Goal: Task Accomplishment & Management: Manage account settings

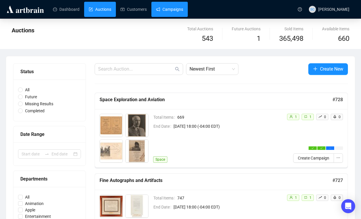
click at [183, 12] on link "Campaigns" at bounding box center [169, 9] width 27 height 15
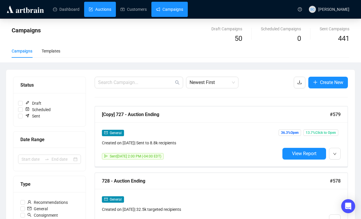
click at [89, 6] on link "Auctions" at bounding box center [100, 9] width 22 height 15
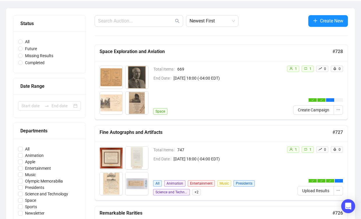
scroll to position [56, 0]
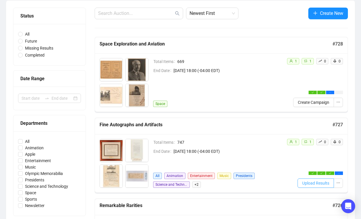
click at [318, 183] on span "Upload Results" at bounding box center [315, 183] width 27 height 6
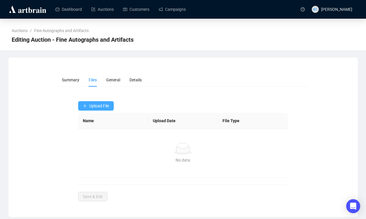
click at [91, 103] on span "Upload File" at bounding box center [99, 105] width 20 height 5
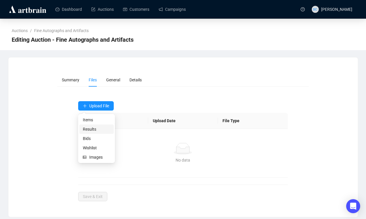
click at [95, 128] on span "Results" at bounding box center [96, 129] width 27 height 6
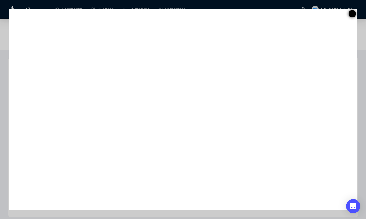
click at [351, 13] on icon at bounding box center [352, 13] width 3 height 7
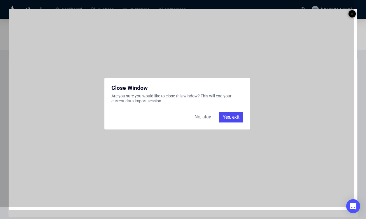
click at [236, 116] on div "Yes, exit" at bounding box center [231, 117] width 24 height 10
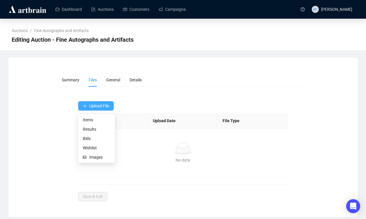
click at [111, 108] on button "Upload File" at bounding box center [96, 105] width 36 height 9
click at [88, 141] on span "Bids" at bounding box center [96, 138] width 27 height 6
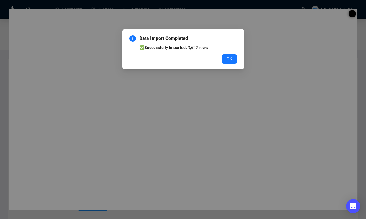
click at [233, 56] on button "OK" at bounding box center [229, 58] width 15 height 9
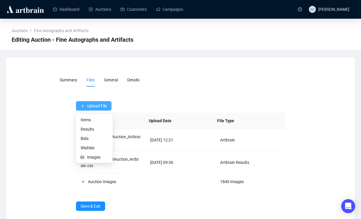
click at [98, 105] on span "Upload File" at bounding box center [97, 105] width 20 height 5
click at [92, 126] on li "Results" at bounding box center [94, 128] width 34 height 9
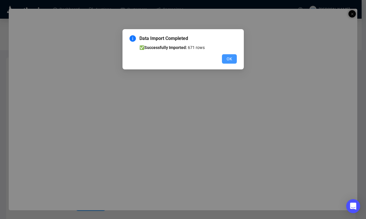
click at [228, 60] on span "OK" at bounding box center [229, 59] width 6 height 6
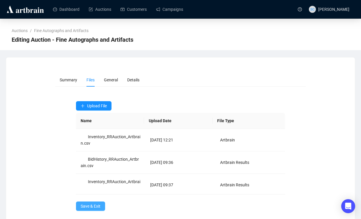
click at [99, 206] on span "Save & Exit" at bounding box center [91, 206] width 20 height 6
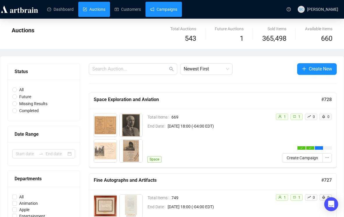
click at [166, 13] on link "Campaigns" at bounding box center [163, 9] width 27 height 15
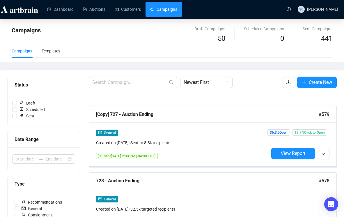
scroll to position [8, 0]
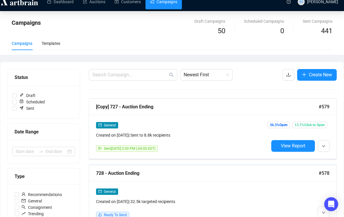
click at [200, 169] on div "728 - Auction Ending #578" at bounding box center [213, 173] width 248 height 16
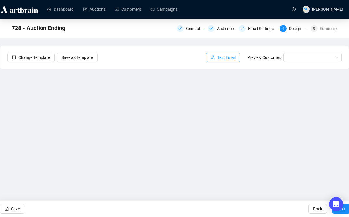
click at [217, 58] on span "Test Email" at bounding box center [226, 57] width 18 height 6
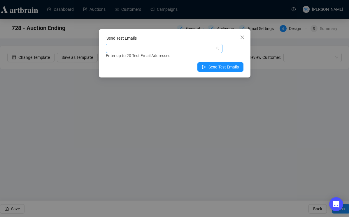
click at [205, 46] on div at bounding box center [161, 48] width 108 height 8
type input "s"
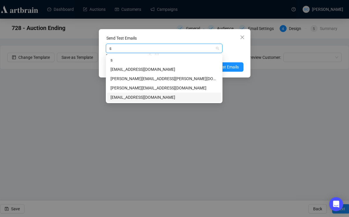
click at [165, 97] on div "sarina@rrauction.com" at bounding box center [163, 97] width 107 height 6
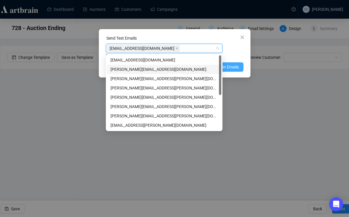
click at [229, 64] on span "Send Test Emails" at bounding box center [223, 67] width 30 height 6
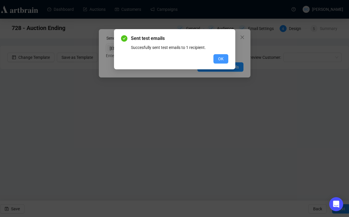
click at [219, 54] on button "OK" at bounding box center [220, 58] width 15 height 9
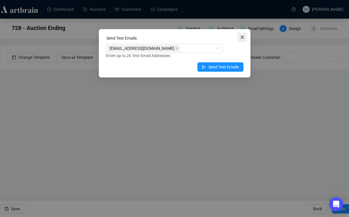
click at [240, 35] on icon "close" at bounding box center [242, 37] width 5 height 5
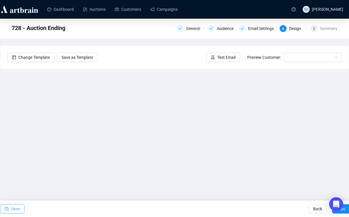
click at [13, 204] on span "Save" at bounding box center [15, 209] width 9 height 16
